Goal: Book appointment/travel/reservation

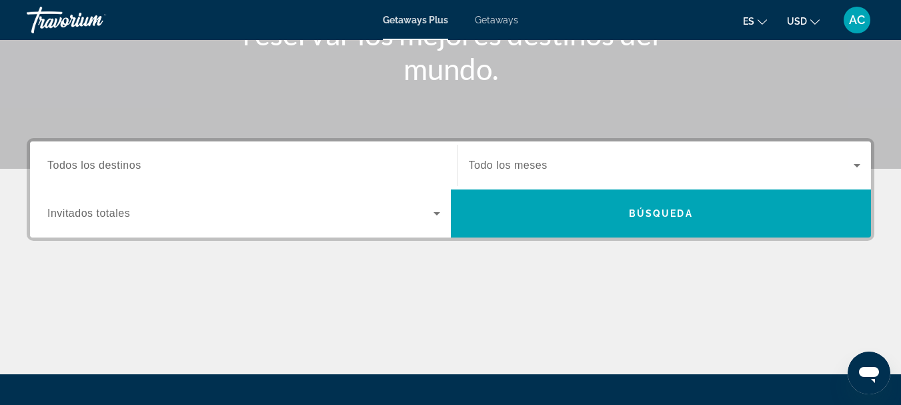
scroll to position [233, 0]
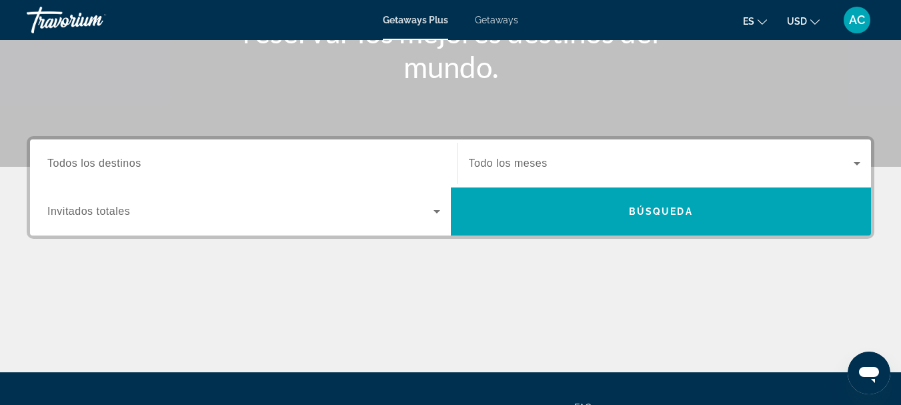
click at [171, 213] on span "Search widget" at bounding box center [240, 211] width 386 height 16
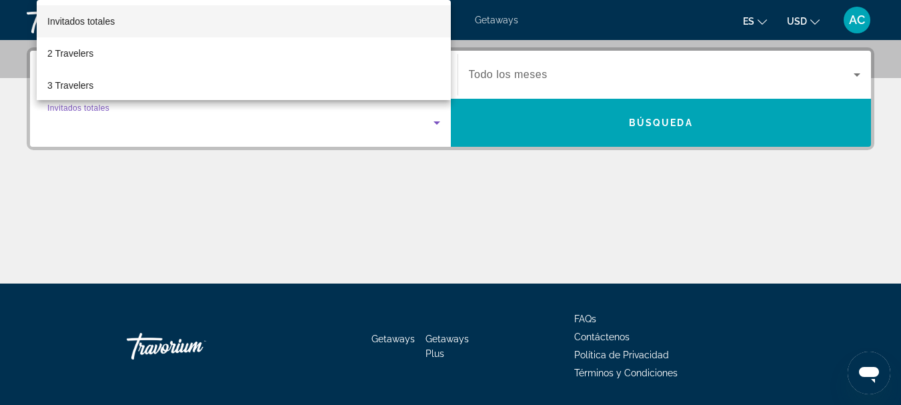
scroll to position [326, 0]
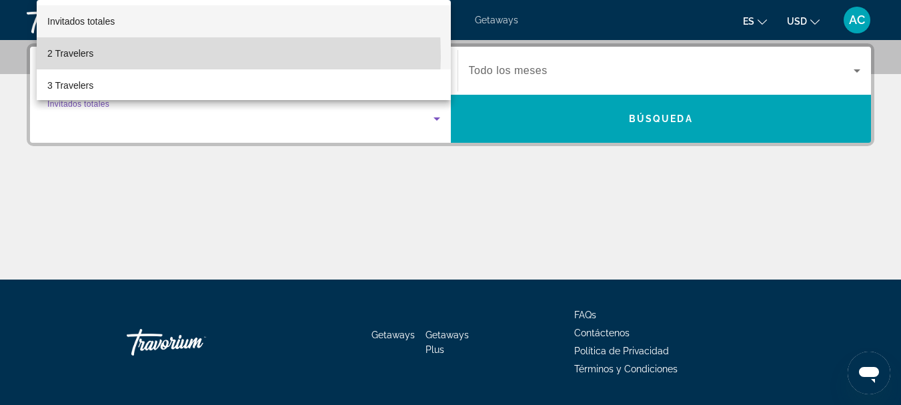
click at [105, 55] on mat-option "2 Travelers" at bounding box center [244, 53] width 414 height 32
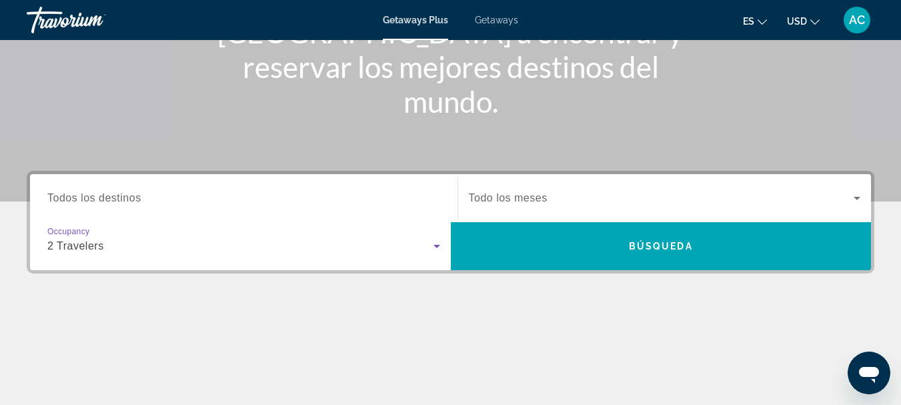
scroll to position [176, 0]
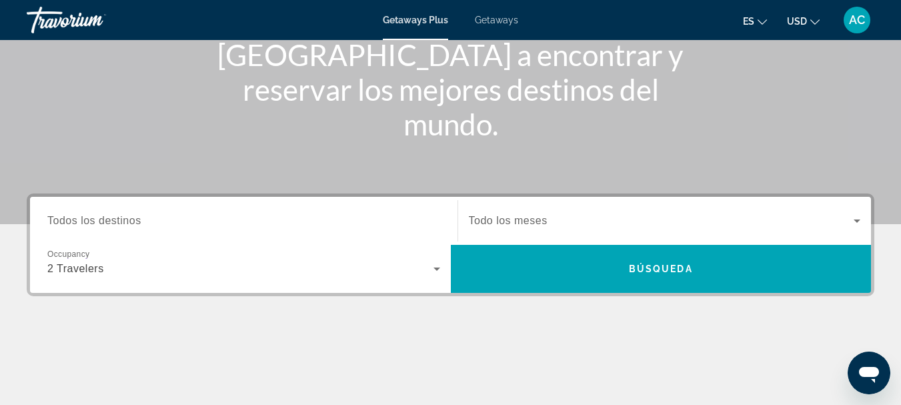
click at [538, 225] on span "Todo los meses" at bounding box center [508, 220] width 79 height 11
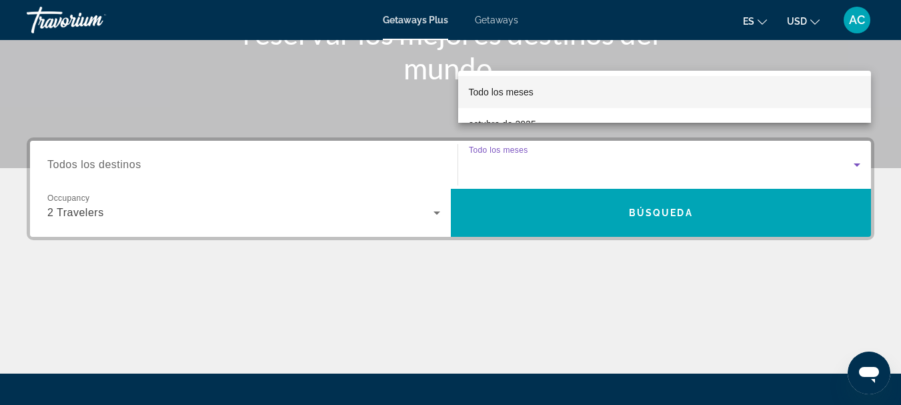
scroll to position [226, 0]
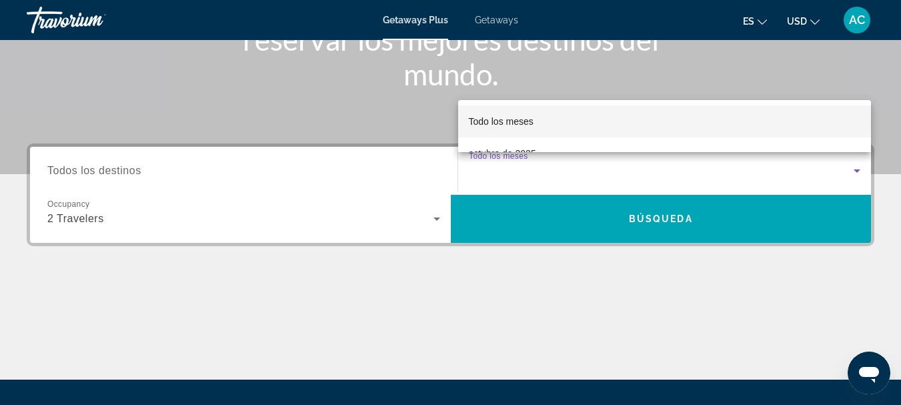
click at [623, 223] on div at bounding box center [450, 202] width 901 height 405
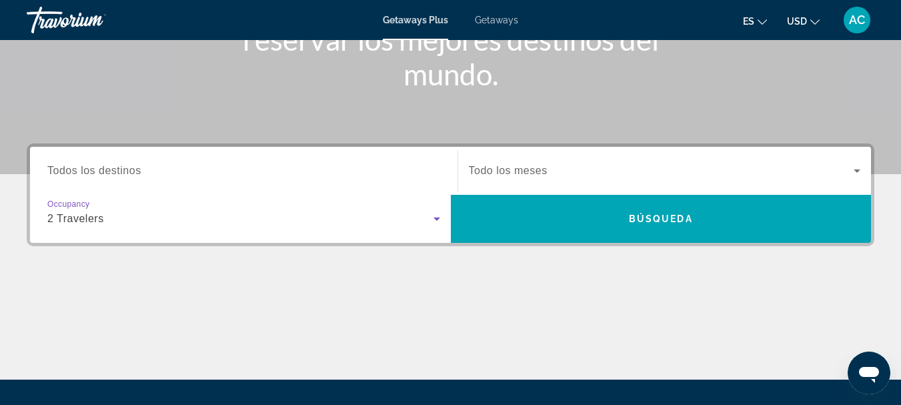
click at [435, 217] on icon "Search widget" at bounding box center [437, 219] width 16 height 16
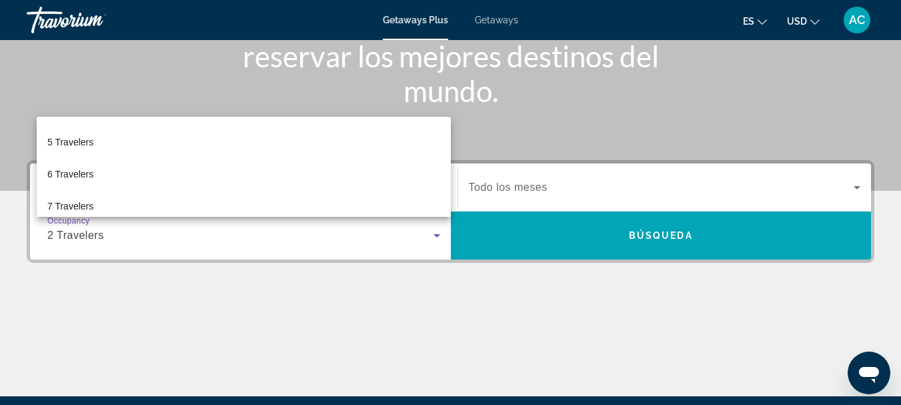
scroll to position [121, 0]
click at [514, 300] on div at bounding box center [450, 202] width 901 height 405
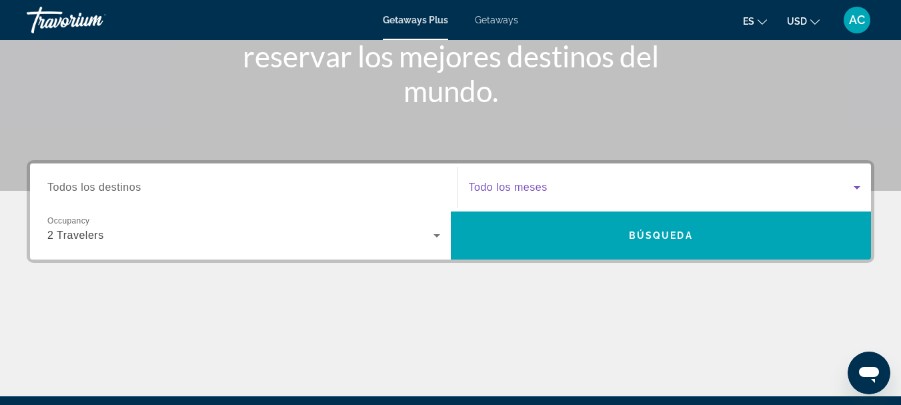
click at [858, 187] on icon "Search widget" at bounding box center [857, 187] width 7 height 3
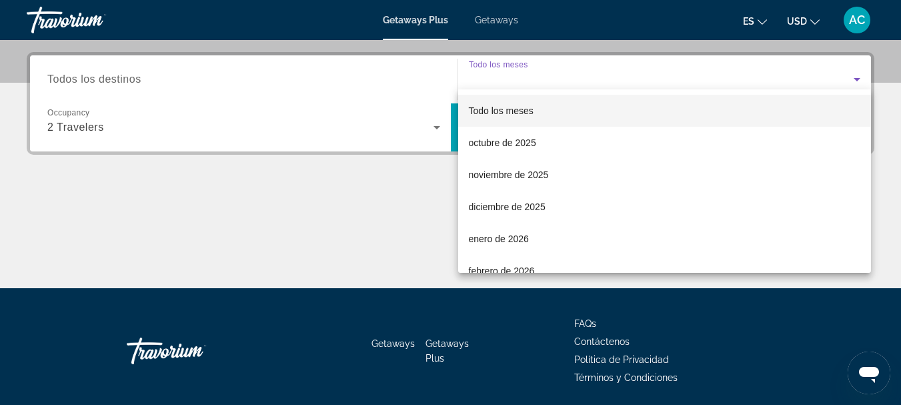
scroll to position [326, 0]
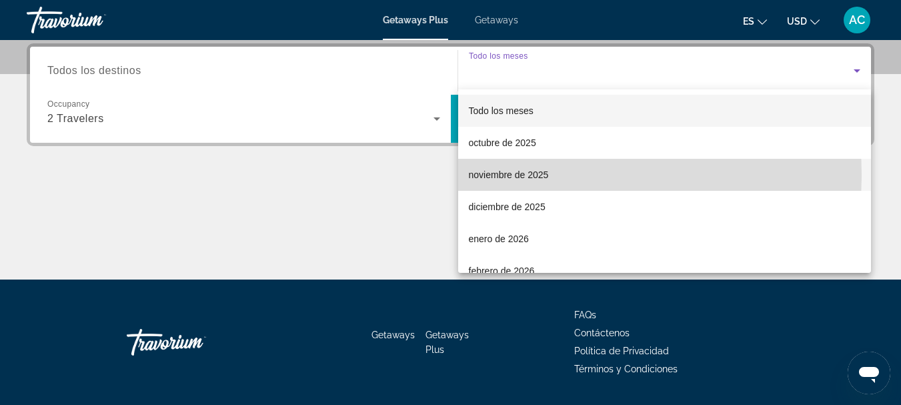
click at [525, 175] on span "noviembre de 2025" at bounding box center [509, 175] width 80 height 16
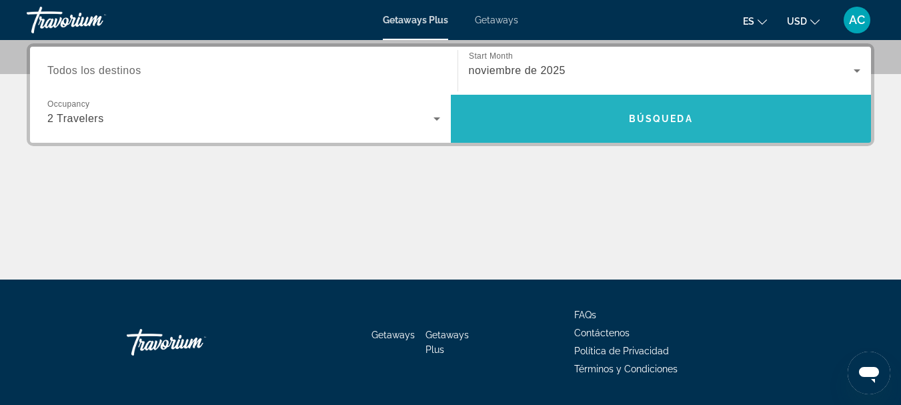
click at [646, 117] on span "Búsqueda" at bounding box center [661, 118] width 64 height 11
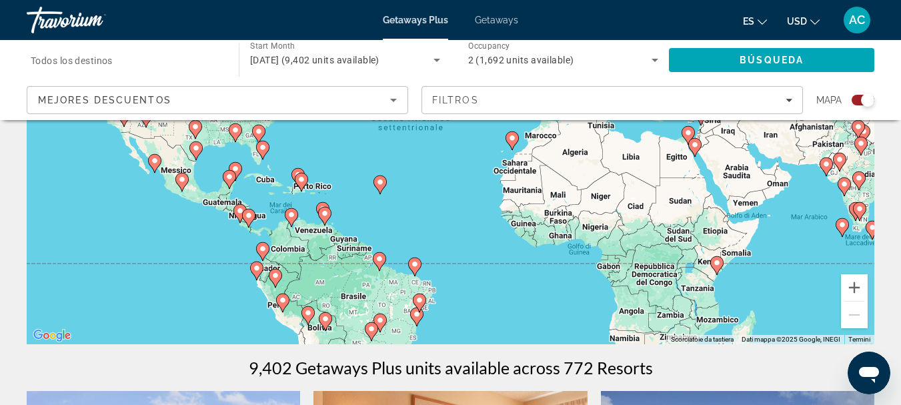
scroll to position [200, 0]
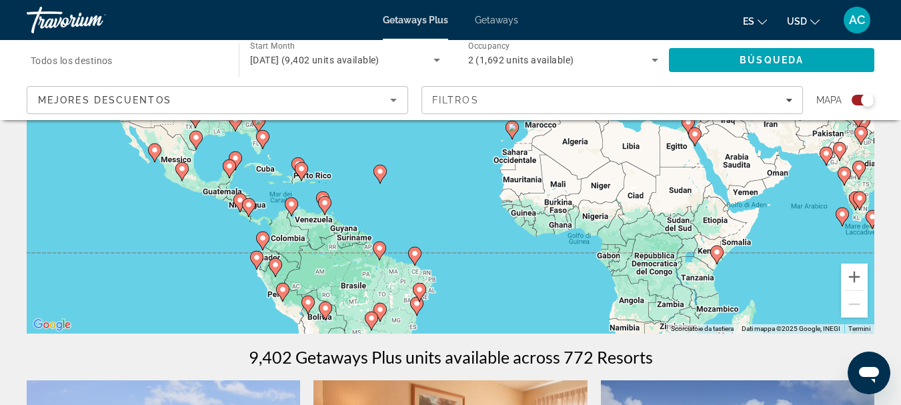
click at [277, 291] on icon "Main content" at bounding box center [282, 292] width 13 height 19
type input "**********"
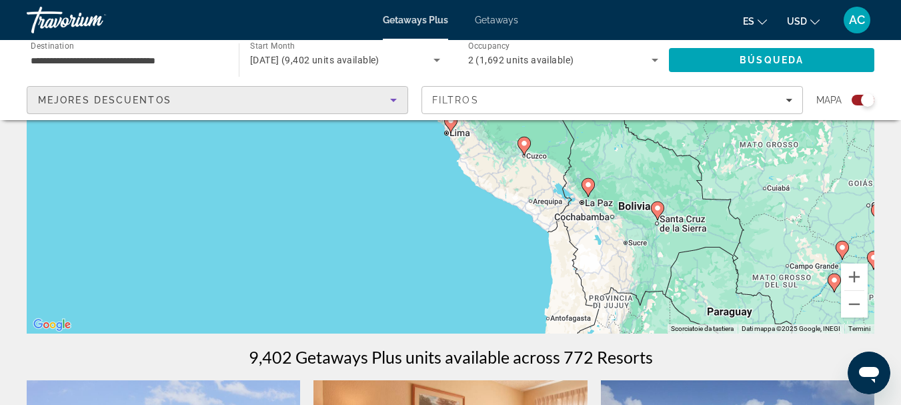
click at [395, 101] on icon "Sort by" at bounding box center [393, 100] width 16 height 16
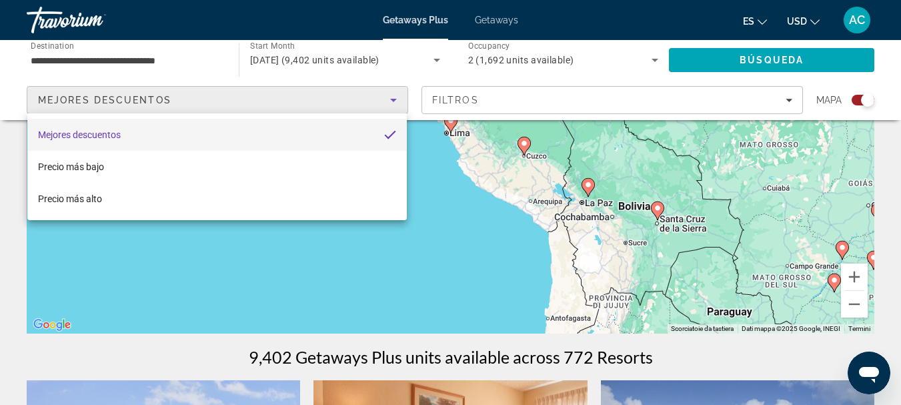
click at [533, 98] on div at bounding box center [450, 202] width 901 height 405
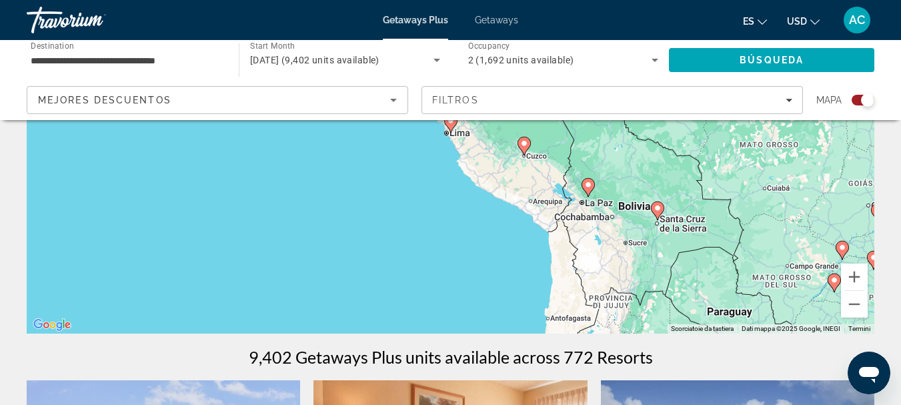
click at [533, 98] on div "Filtros" at bounding box center [612, 100] width 360 height 11
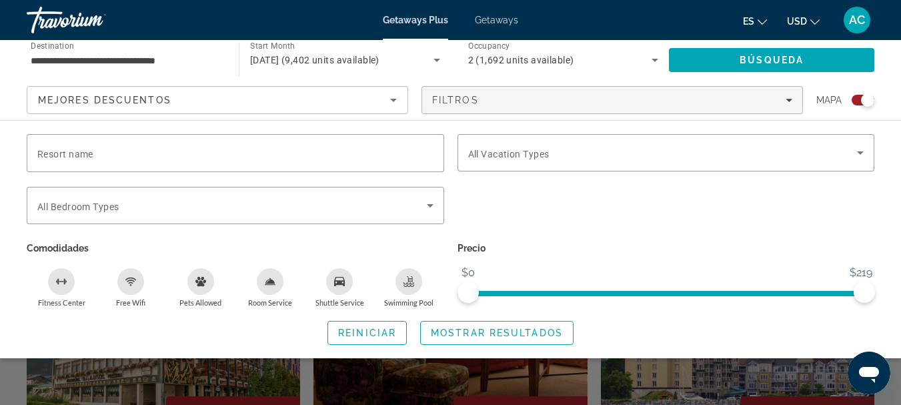
scroll to position [400, 0]
